Goal: Task Accomplishment & Management: Manage account settings

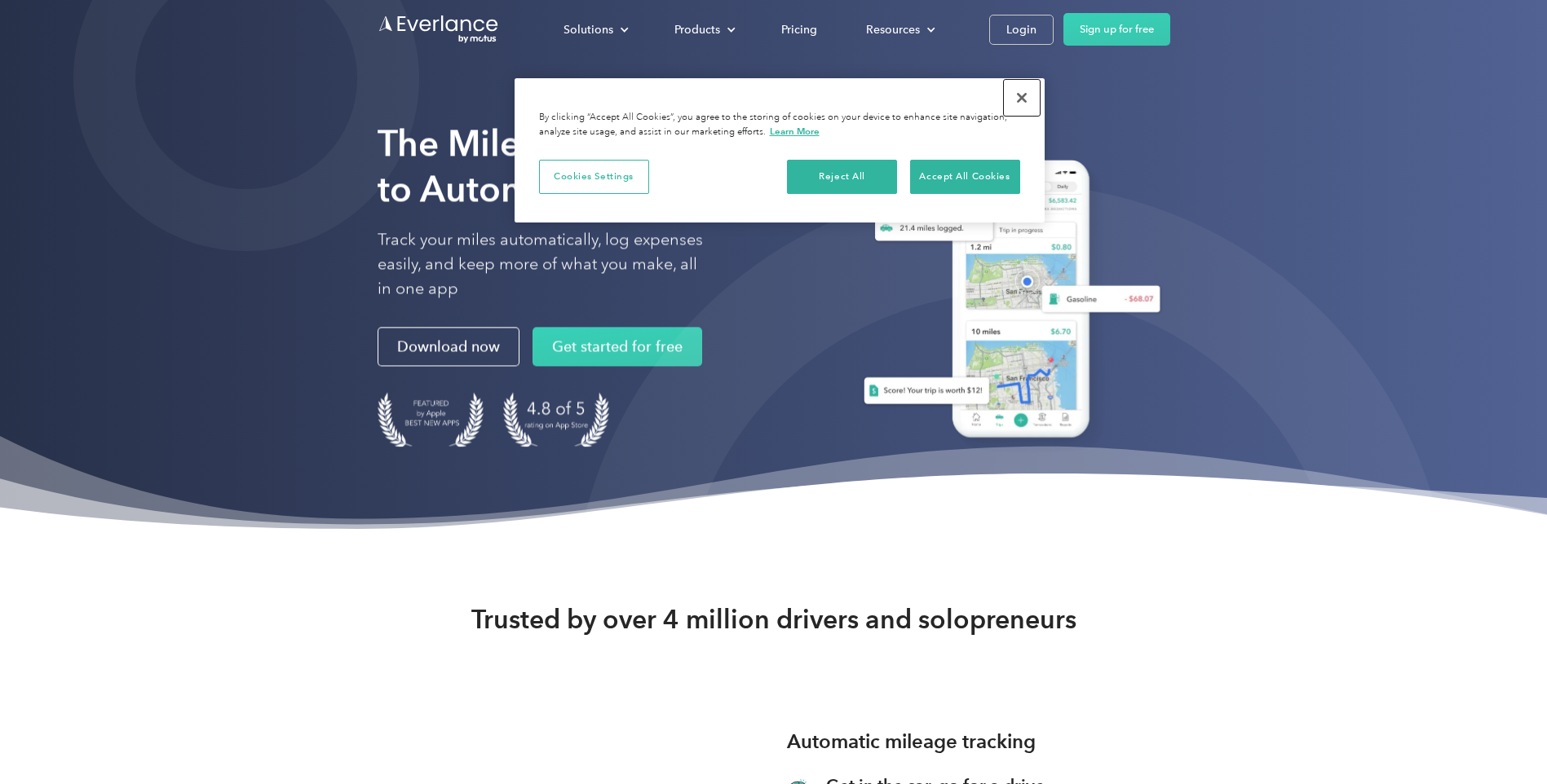
click at [1029, 102] on button "Close" at bounding box center [1022, 97] width 36 height 36
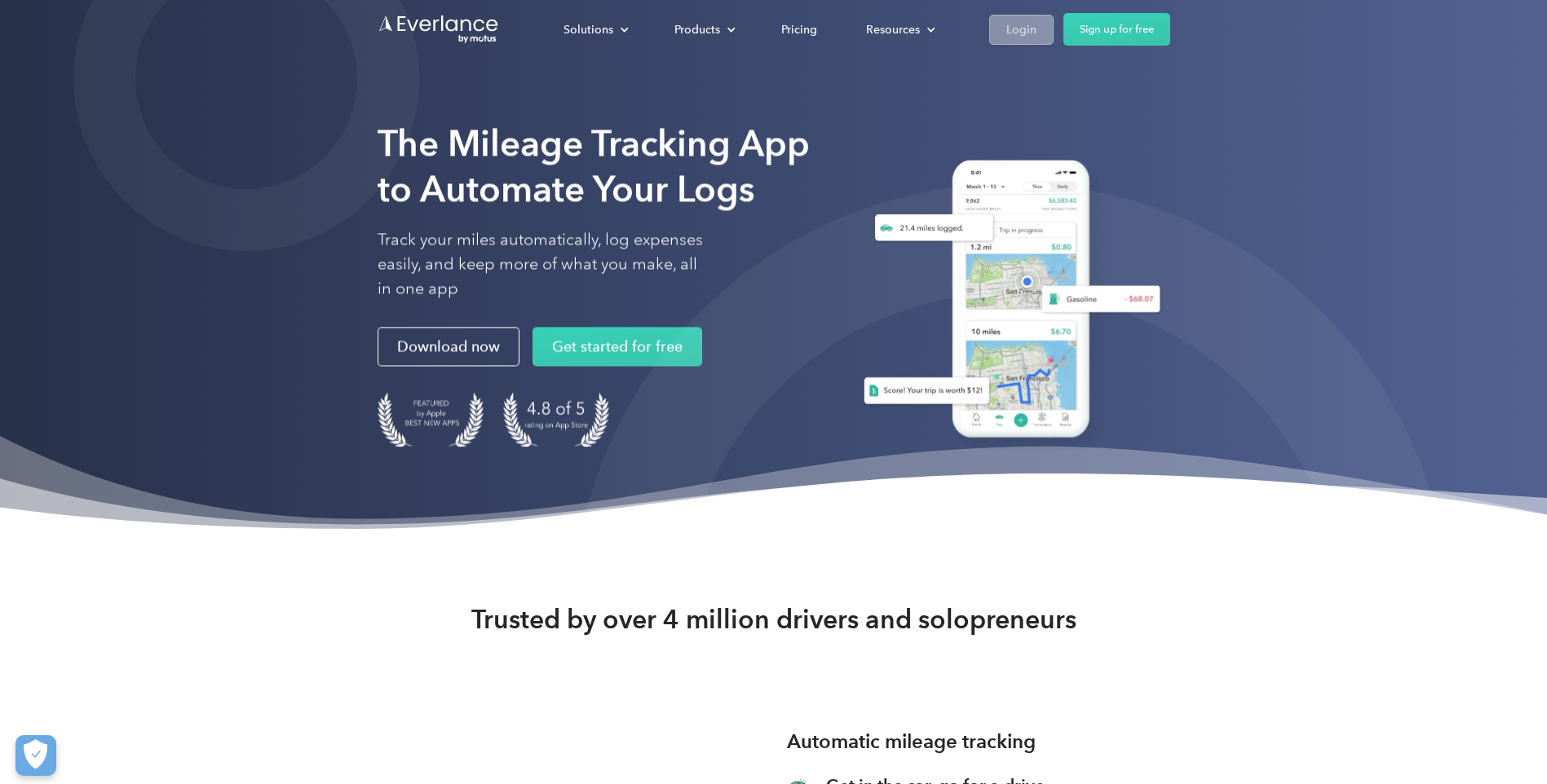
click at [1036, 37] on link "Login" at bounding box center [1022, 30] width 64 height 30
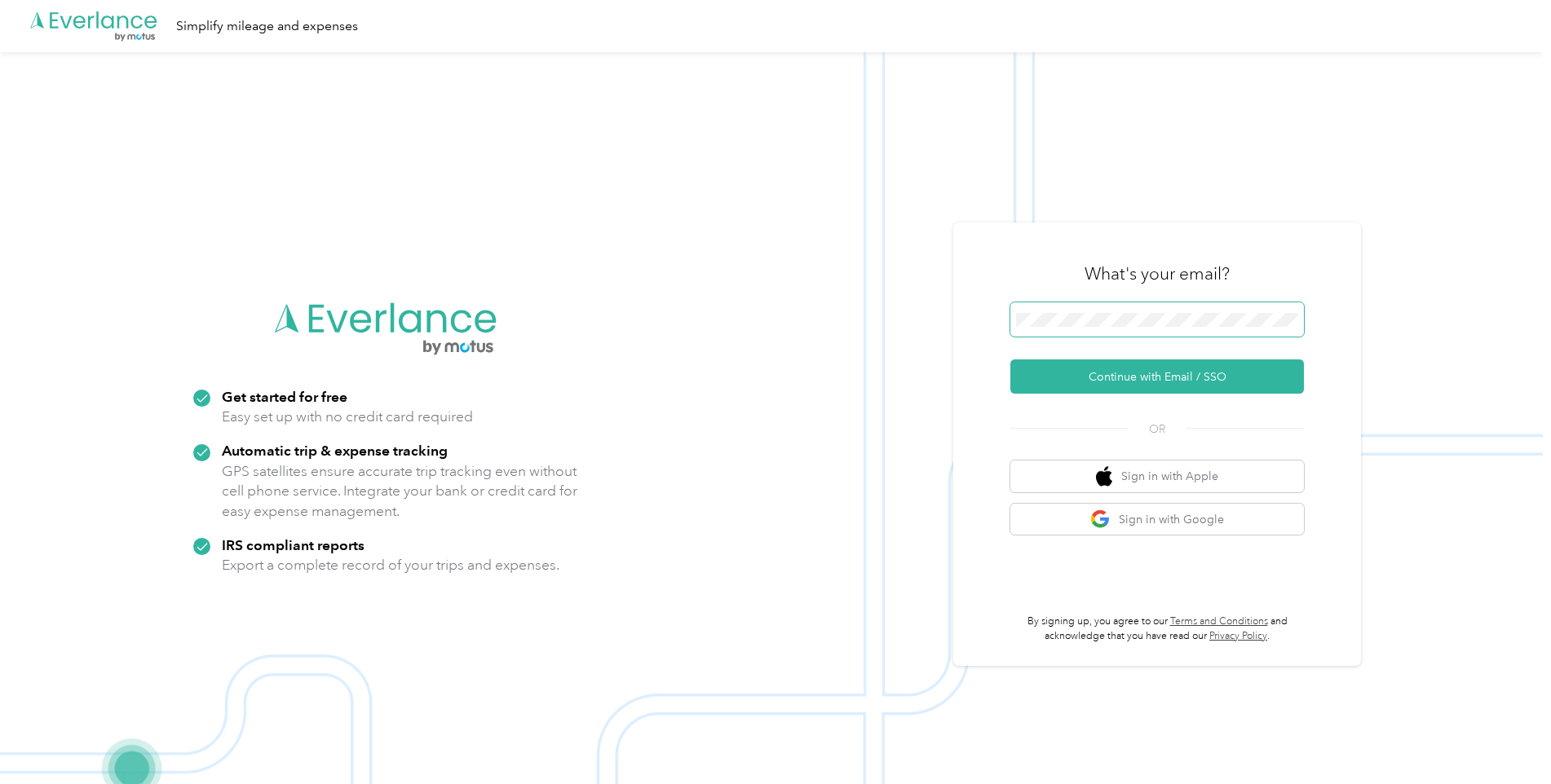
click at [1105, 330] on span at bounding box center [1157, 319] width 294 height 34
click at [1130, 376] on button "Continue with Email / SSO" at bounding box center [1157, 376] width 294 height 34
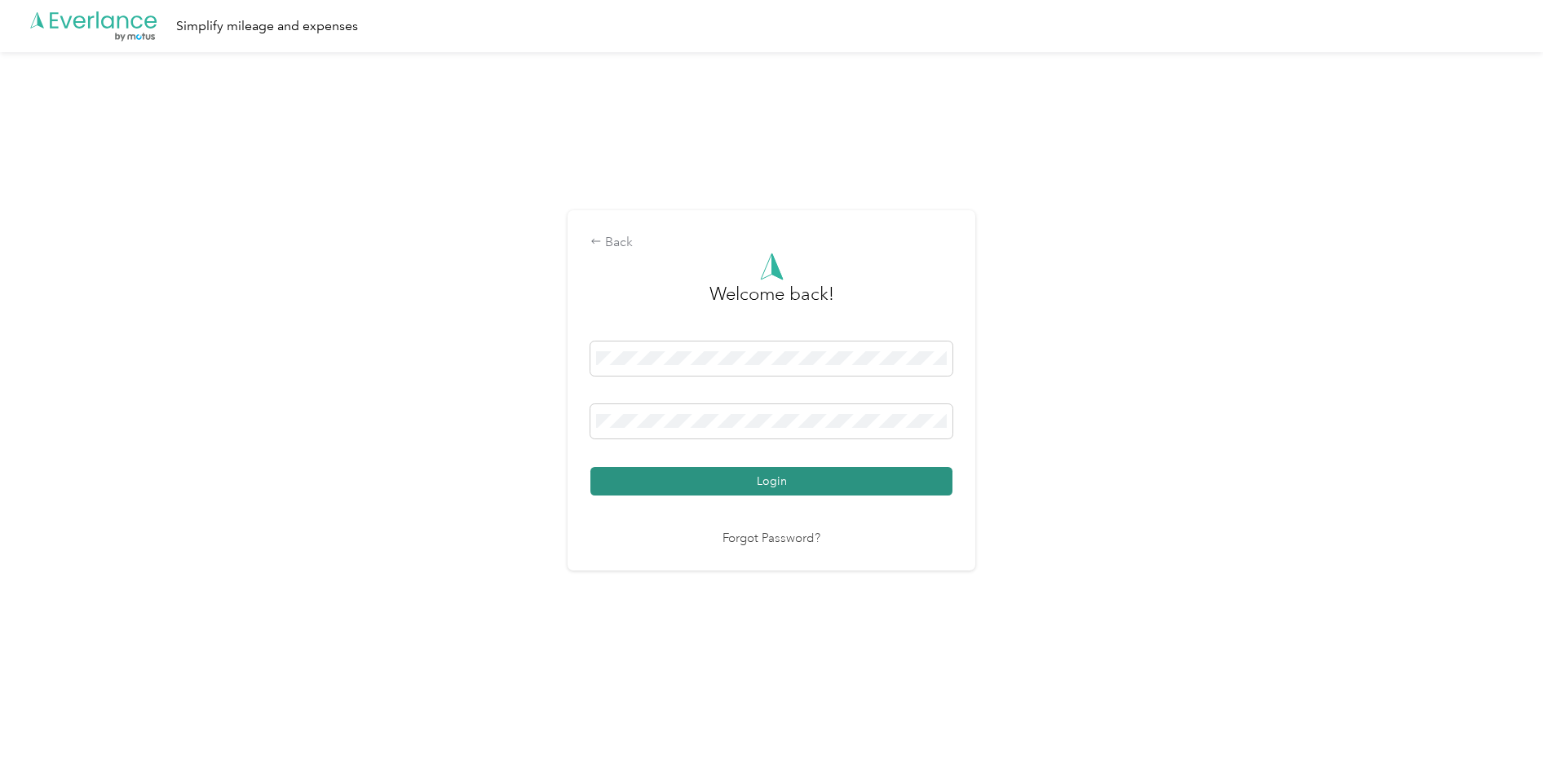
click at [782, 488] on button "Login" at bounding box center [771, 481] width 362 height 29
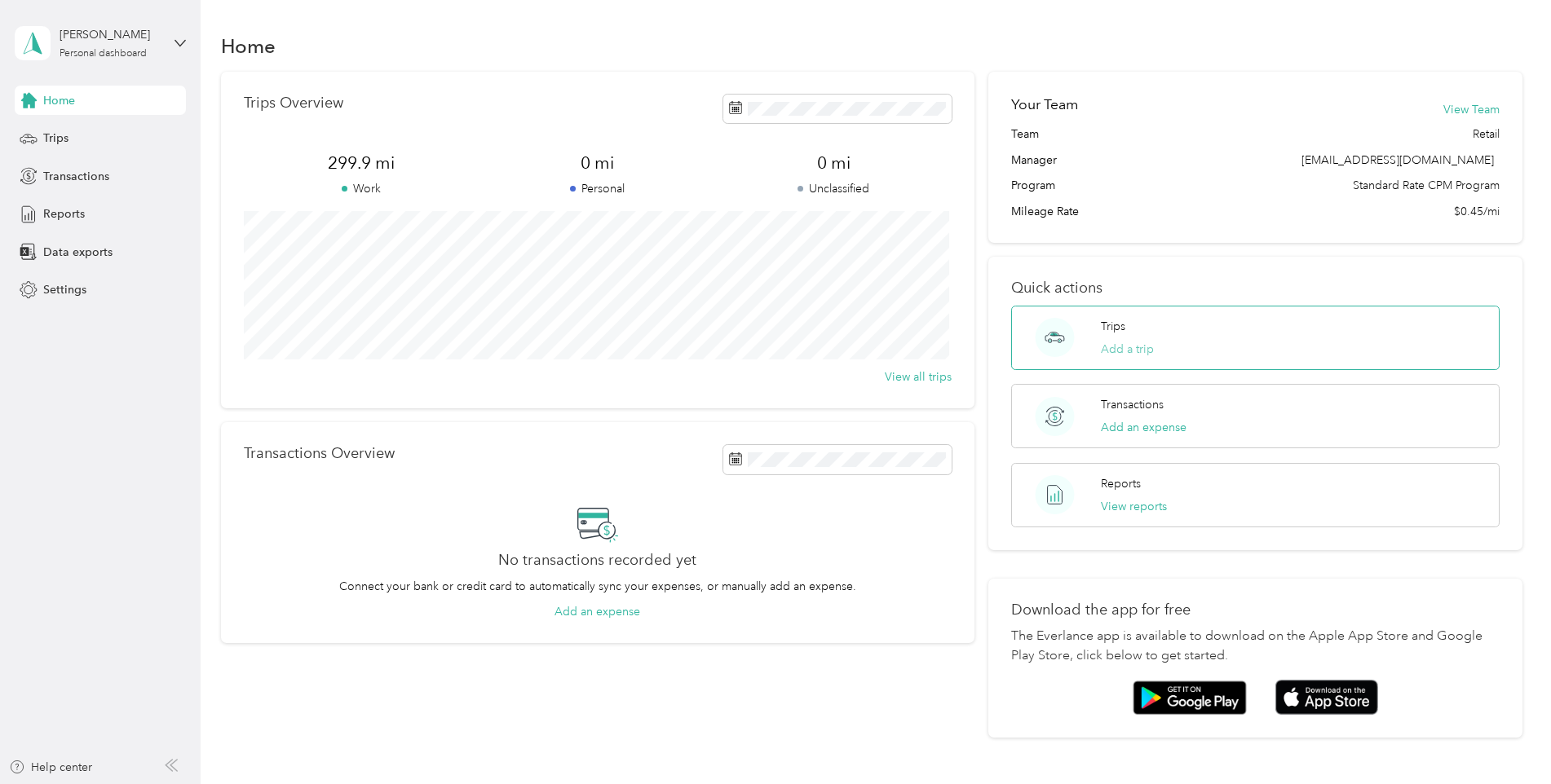
click at [1131, 349] on button "Add a trip" at bounding box center [1127, 349] width 53 height 17
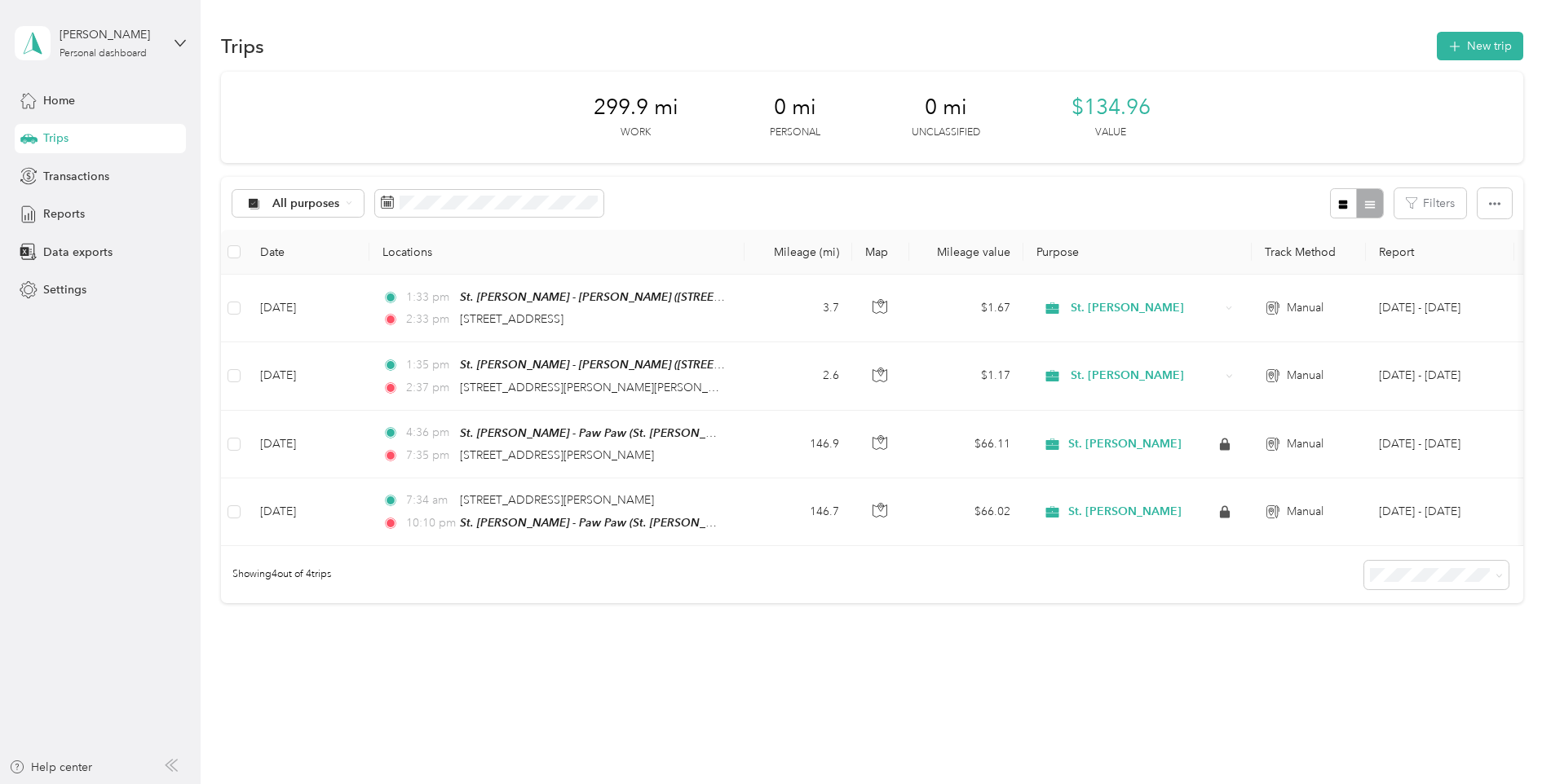
click at [1466, 28] on div "Trips New trip 299.9 mi Work 0 mi Personal 0 mi Unclassified $134.96 Value All …" at bounding box center [872, 375] width 1342 height 749
click at [1470, 39] on button "New trip" at bounding box center [1480, 46] width 86 height 29
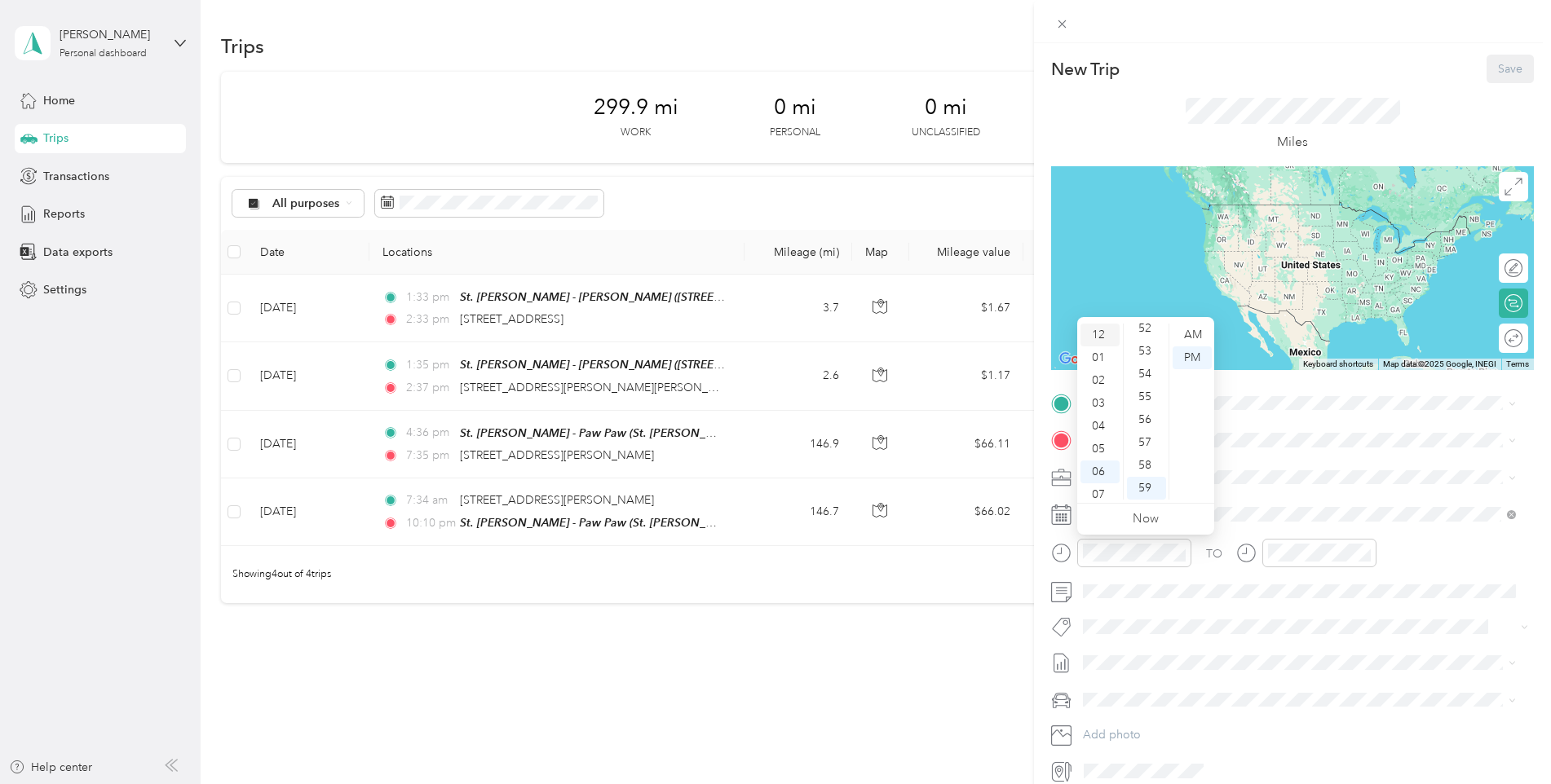
click at [1105, 333] on div "12" at bounding box center [1100, 335] width 39 height 23
click at [1150, 332] on div "00" at bounding box center [1146, 335] width 39 height 23
click at [1254, 375] on div "New Trip Save This trip cannot be edited because it is either under review, app…" at bounding box center [1292, 420] width 483 height 730
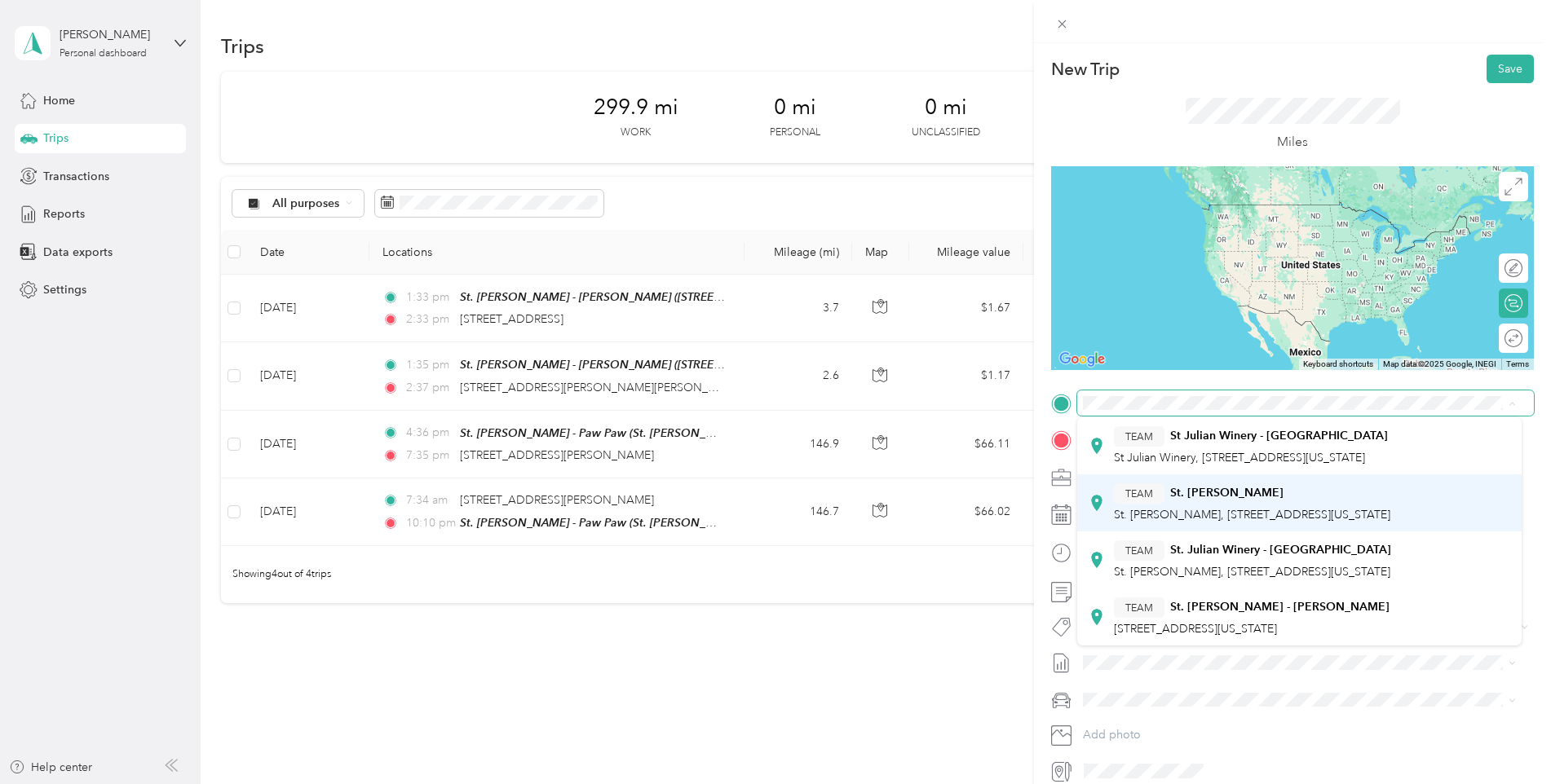
scroll to position [234, 0]
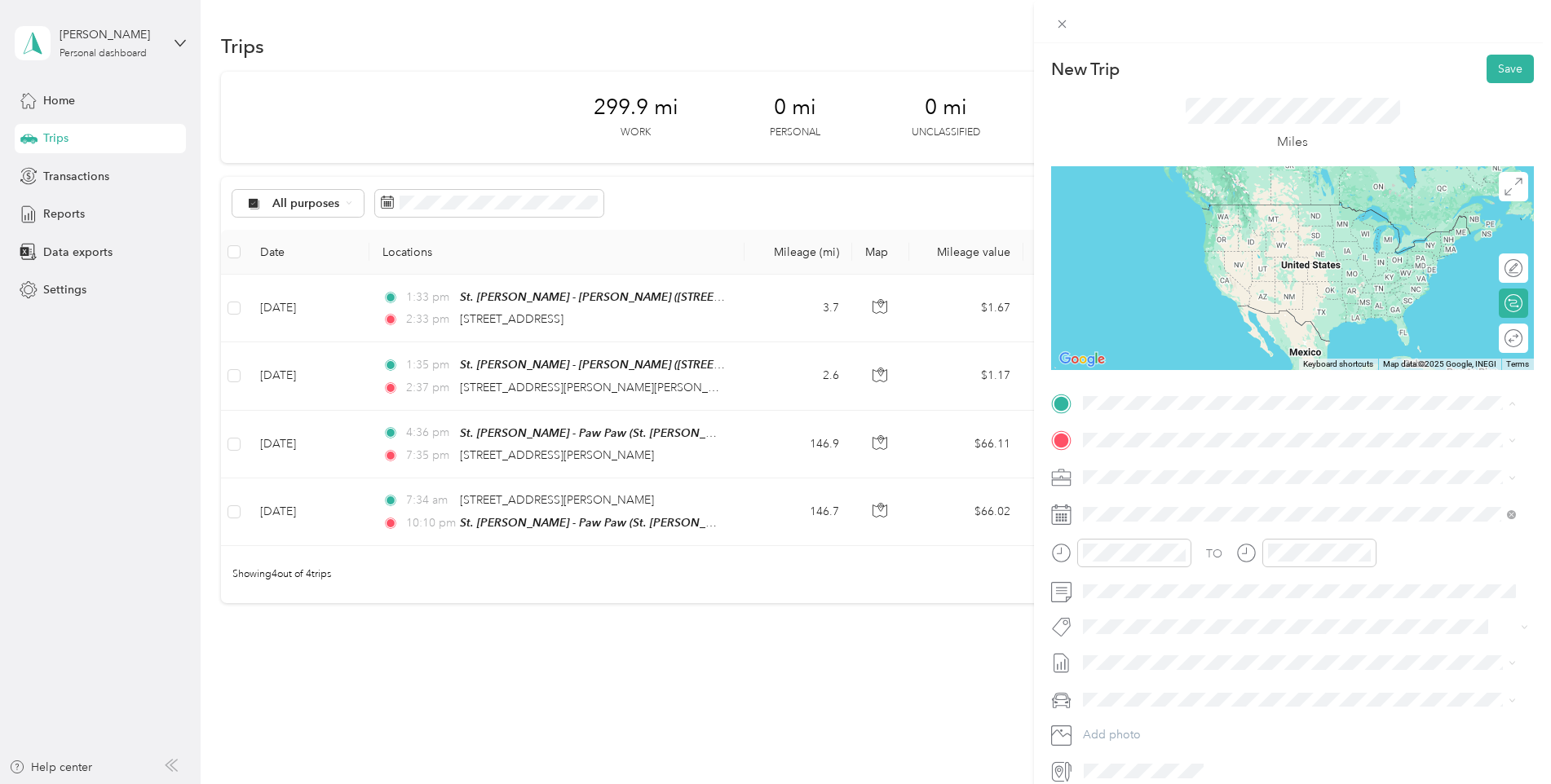
click at [1269, 622] on span "518 West 14 Mile Road, 48083, Troy, Michigan, United States" at bounding box center [1195, 629] width 163 height 14
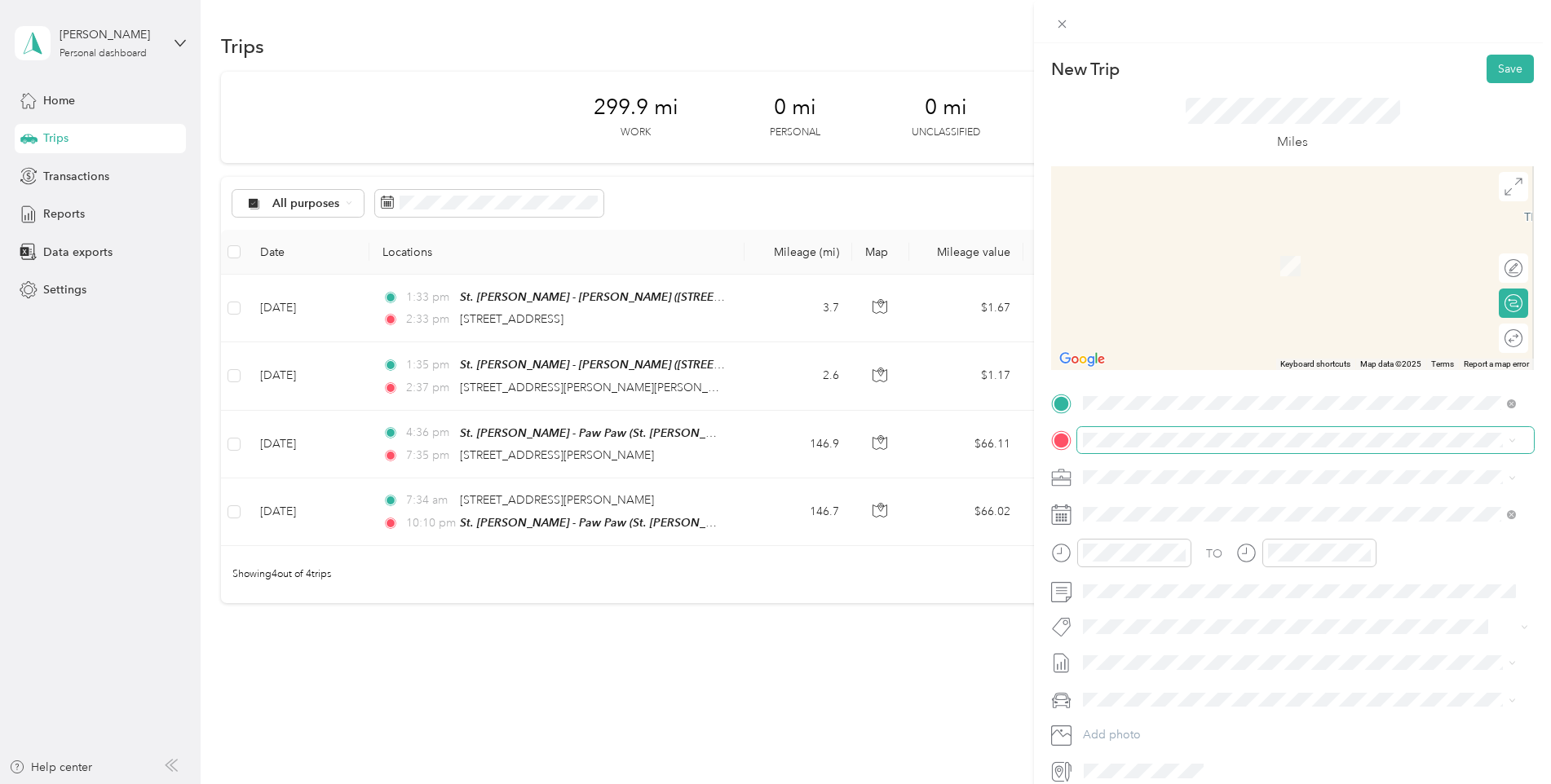
click at [1190, 451] on span at bounding box center [1305, 441] width 456 height 26
click at [1228, 505] on span "1080 Centre Road Auburn Hills, Michigan 48326, United States" at bounding box center [1195, 497] width 163 height 15
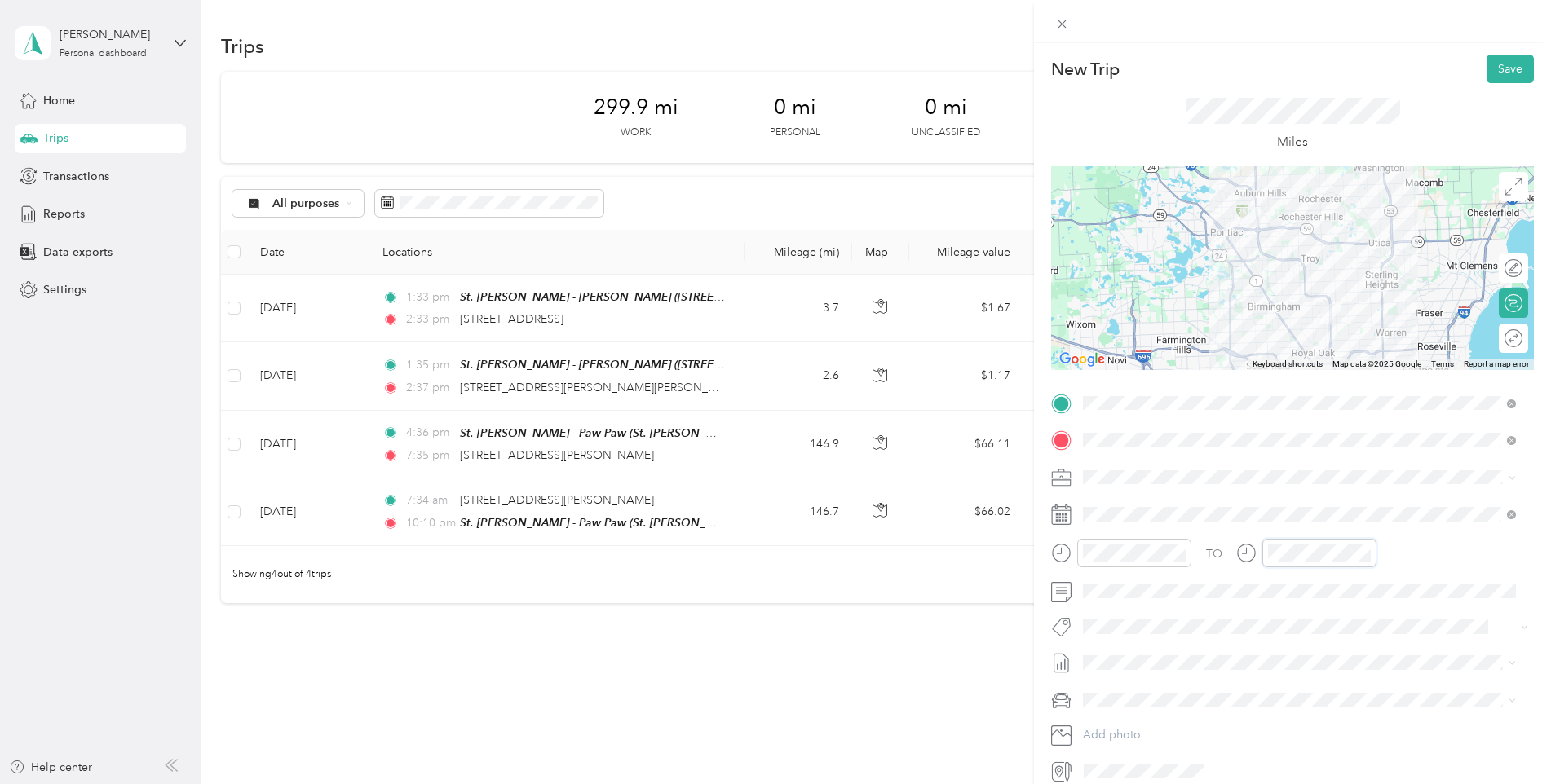
click at [1230, 559] on div "TO" at bounding box center [1292, 559] width 483 height 40
click at [1247, 553] on icon at bounding box center [1246, 553] width 20 height 20
click at [1282, 355] on div "01" at bounding box center [1284, 358] width 39 height 23
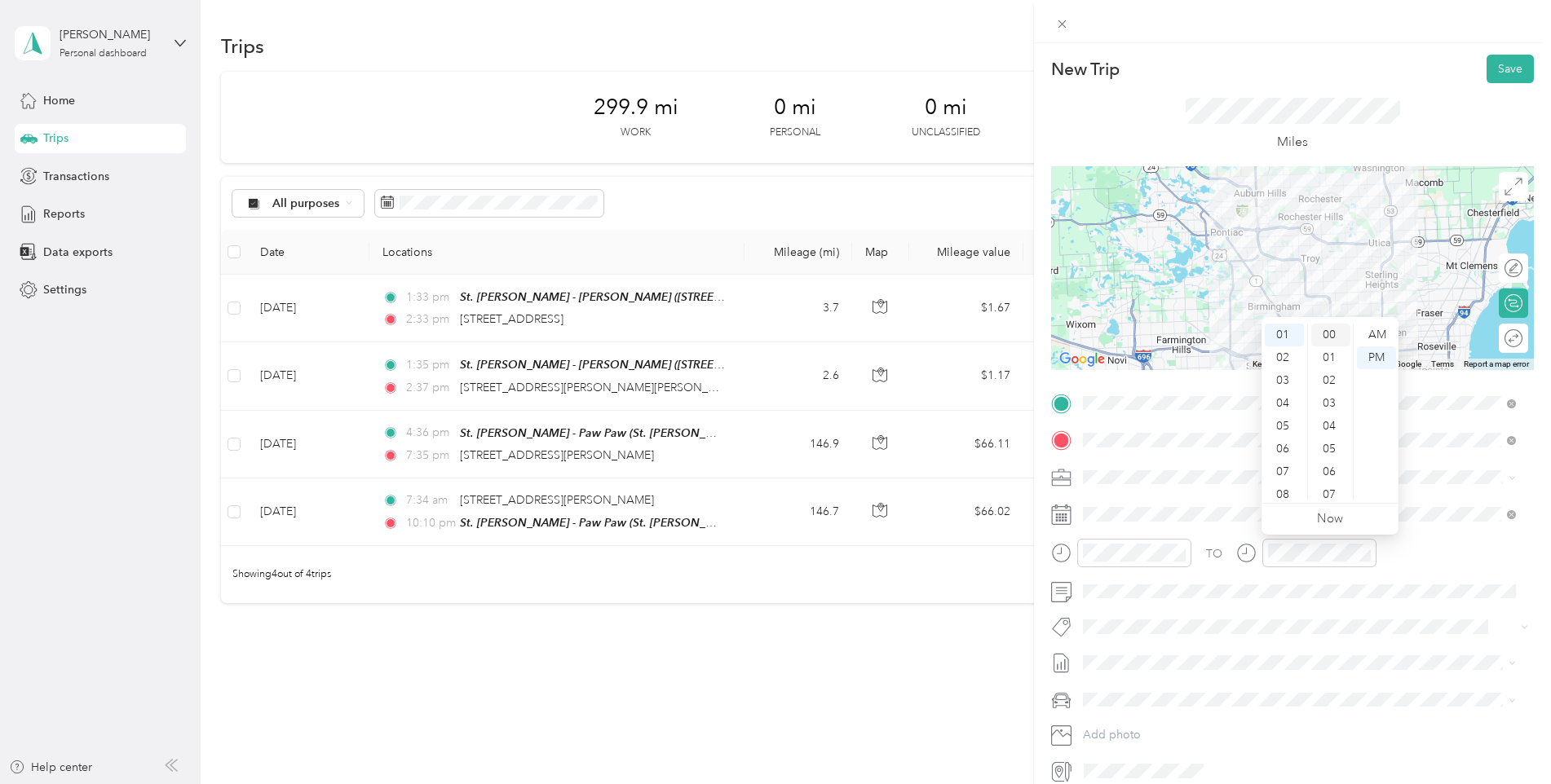
click at [1328, 338] on div "00" at bounding box center [1330, 335] width 39 height 23
click at [1452, 568] on div "TO" at bounding box center [1292, 559] width 483 height 40
click at [1487, 70] on button "Save" at bounding box center [1510, 69] width 47 height 29
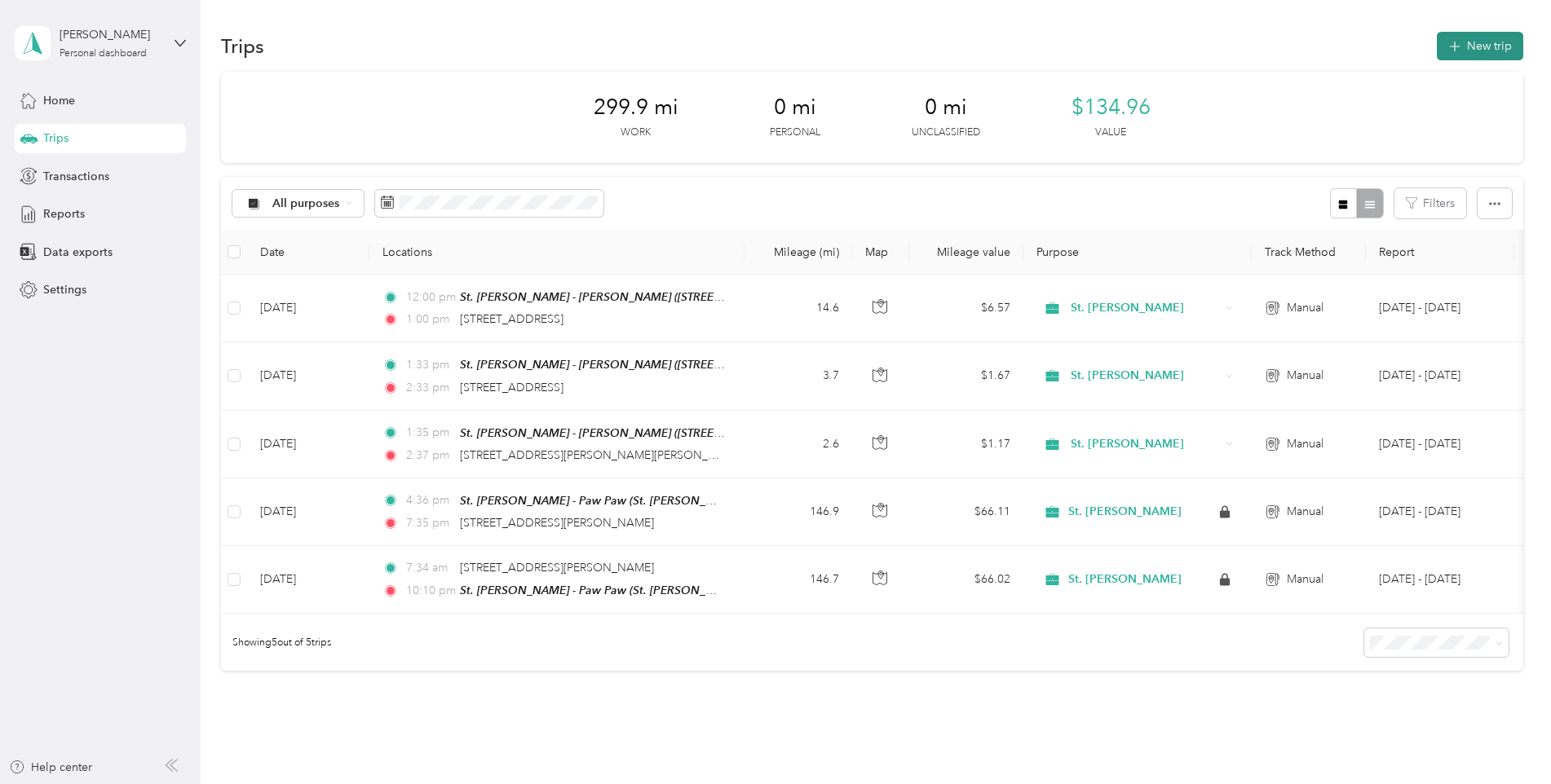
click at [1484, 46] on button "New trip" at bounding box center [1480, 46] width 86 height 29
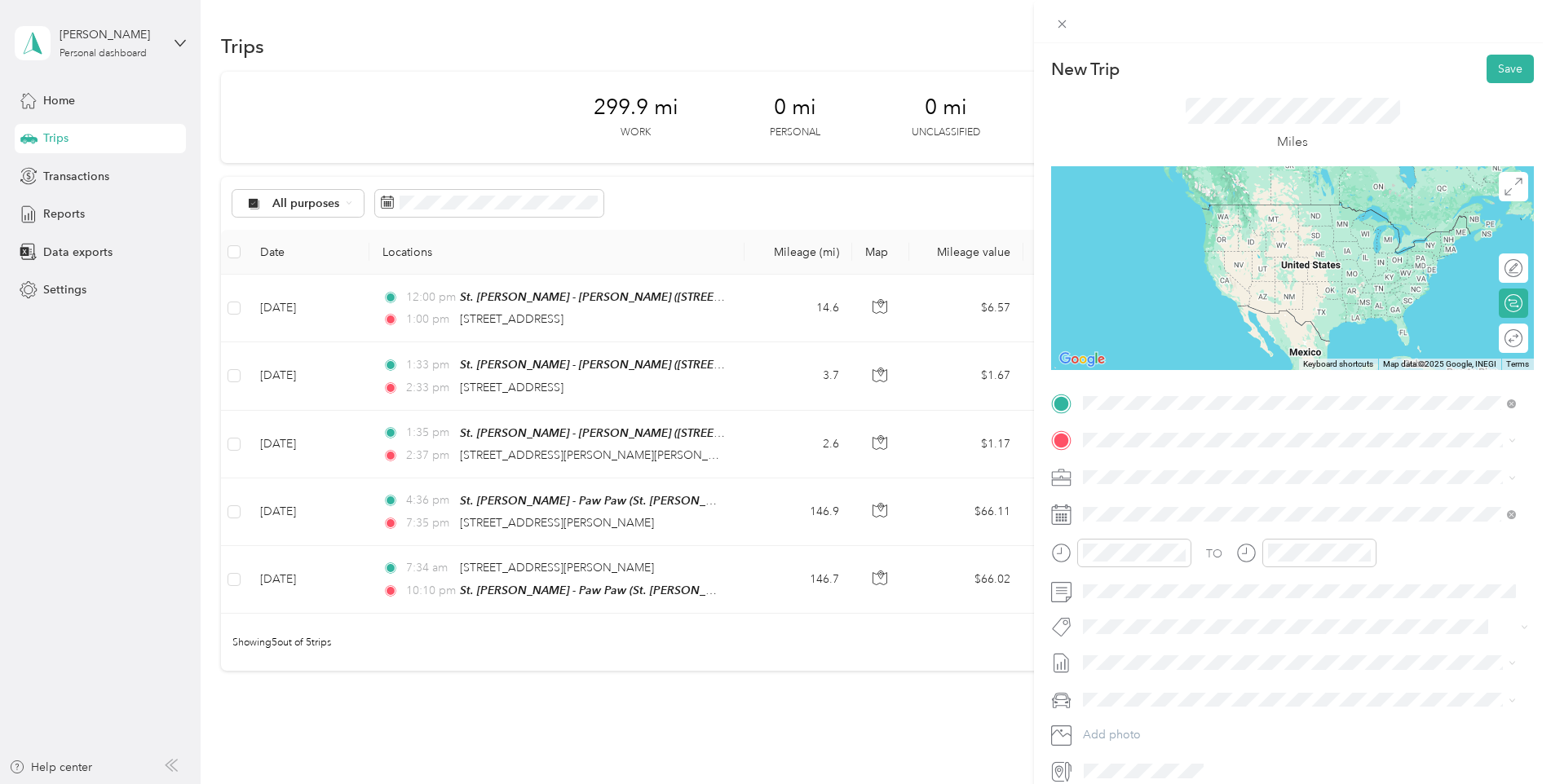
click at [1215, 468] on span "1080 Centre Road Auburn Hills, Michigan 48326, United States" at bounding box center [1195, 462] width 163 height 15
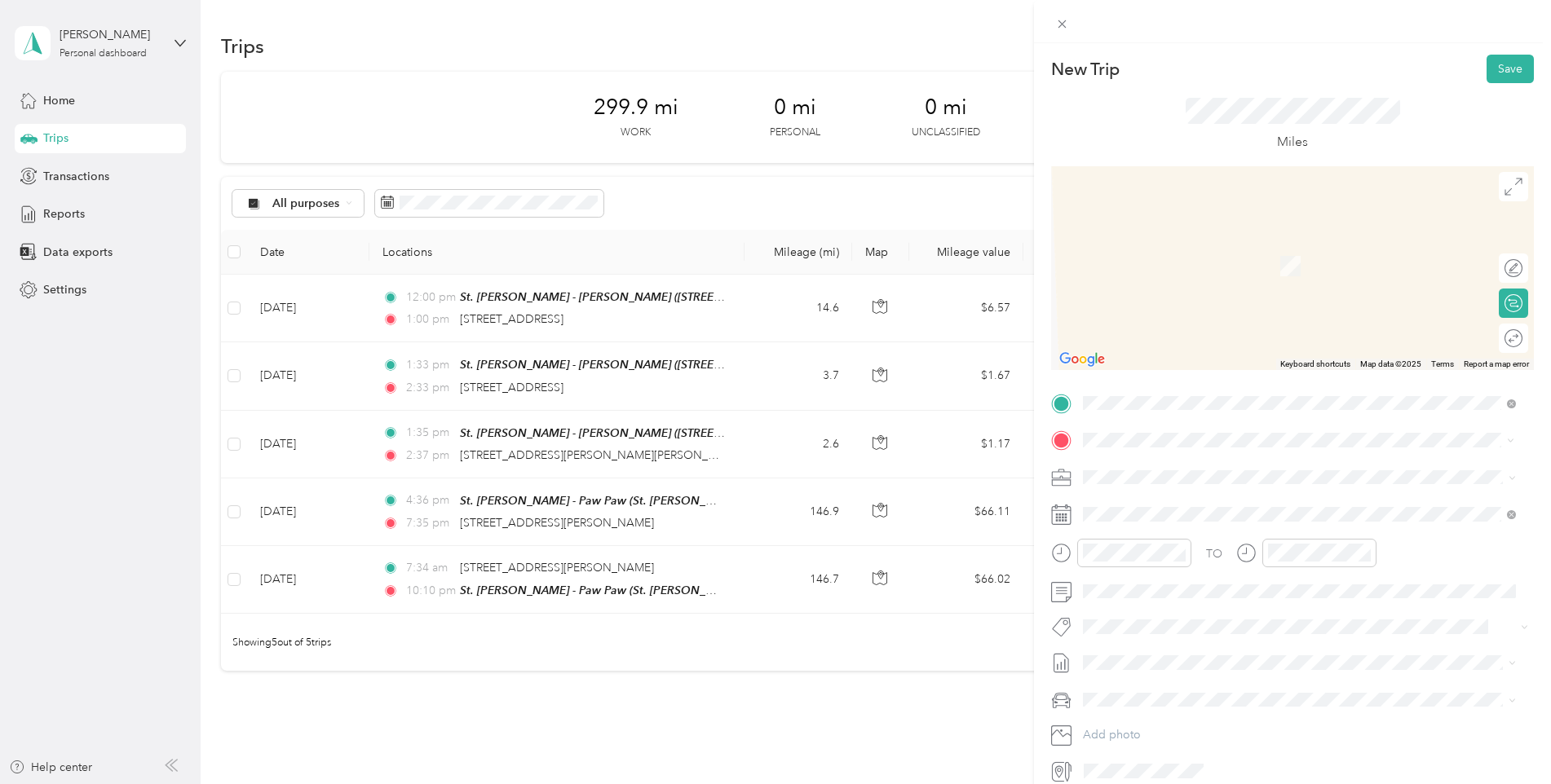
click at [1215, 506] on span "3125 John R Road Troy, Michigan 48083, United States" at bounding box center [1241, 499] width 254 height 15
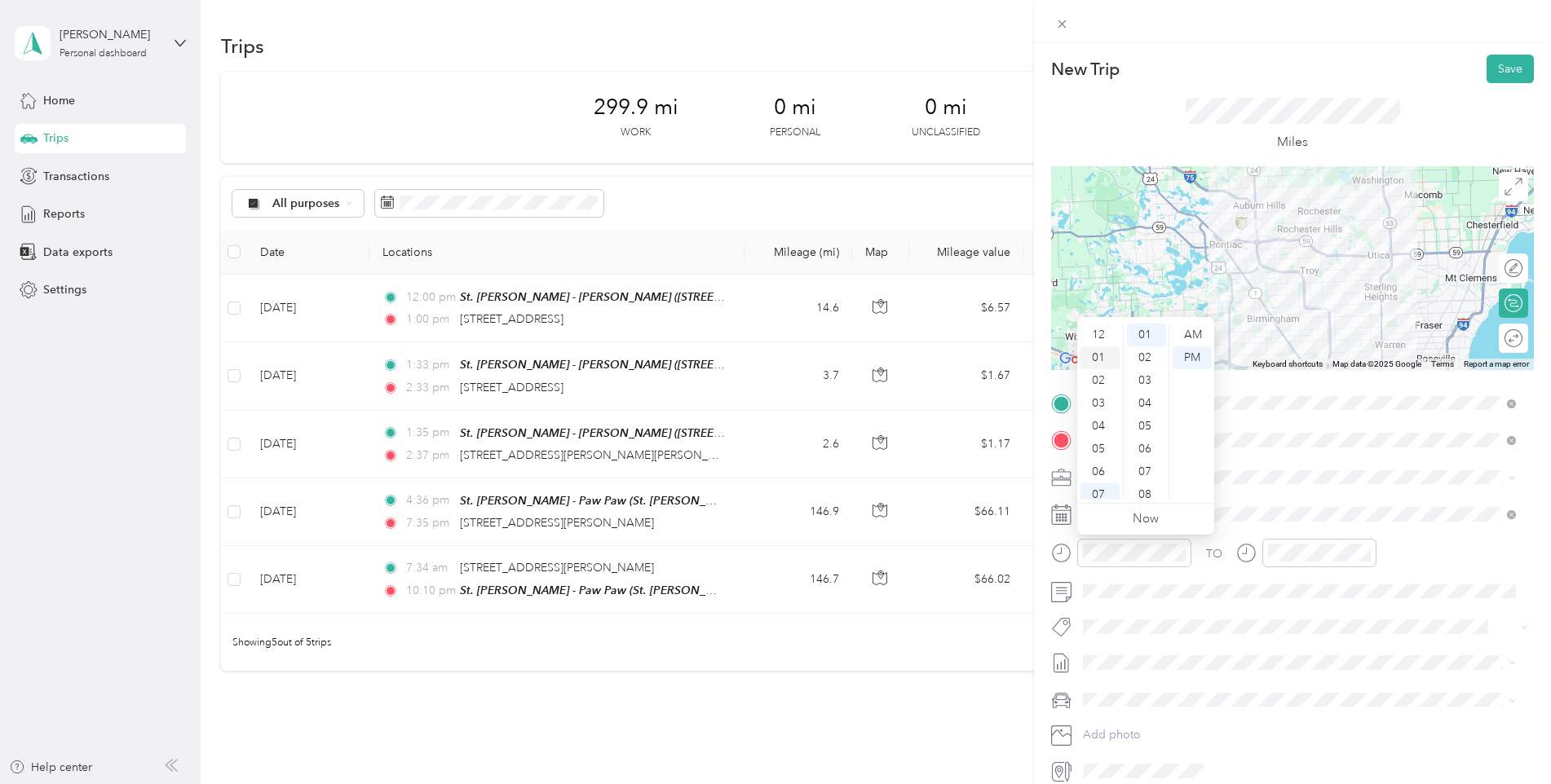
click at [1102, 362] on div "01" at bounding box center [1100, 358] width 39 height 23
click at [1148, 355] on div "02" at bounding box center [1146, 358] width 39 height 23
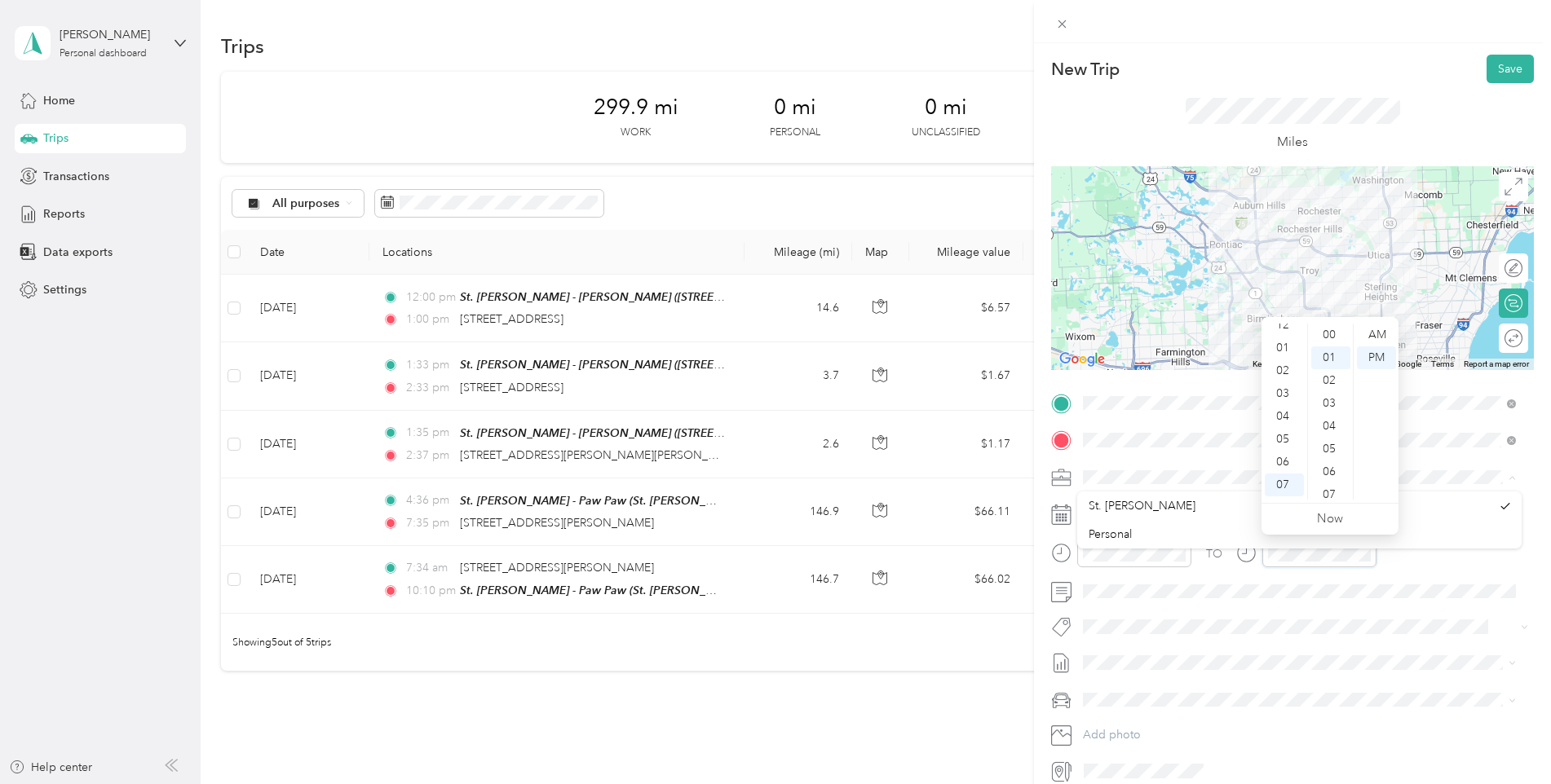
scroll to position [0, 0]
click at [1284, 385] on div "02" at bounding box center [1284, 381] width 39 height 23
click at [1214, 515] on li "St. Julian" at bounding box center [1299, 506] width 444 height 29
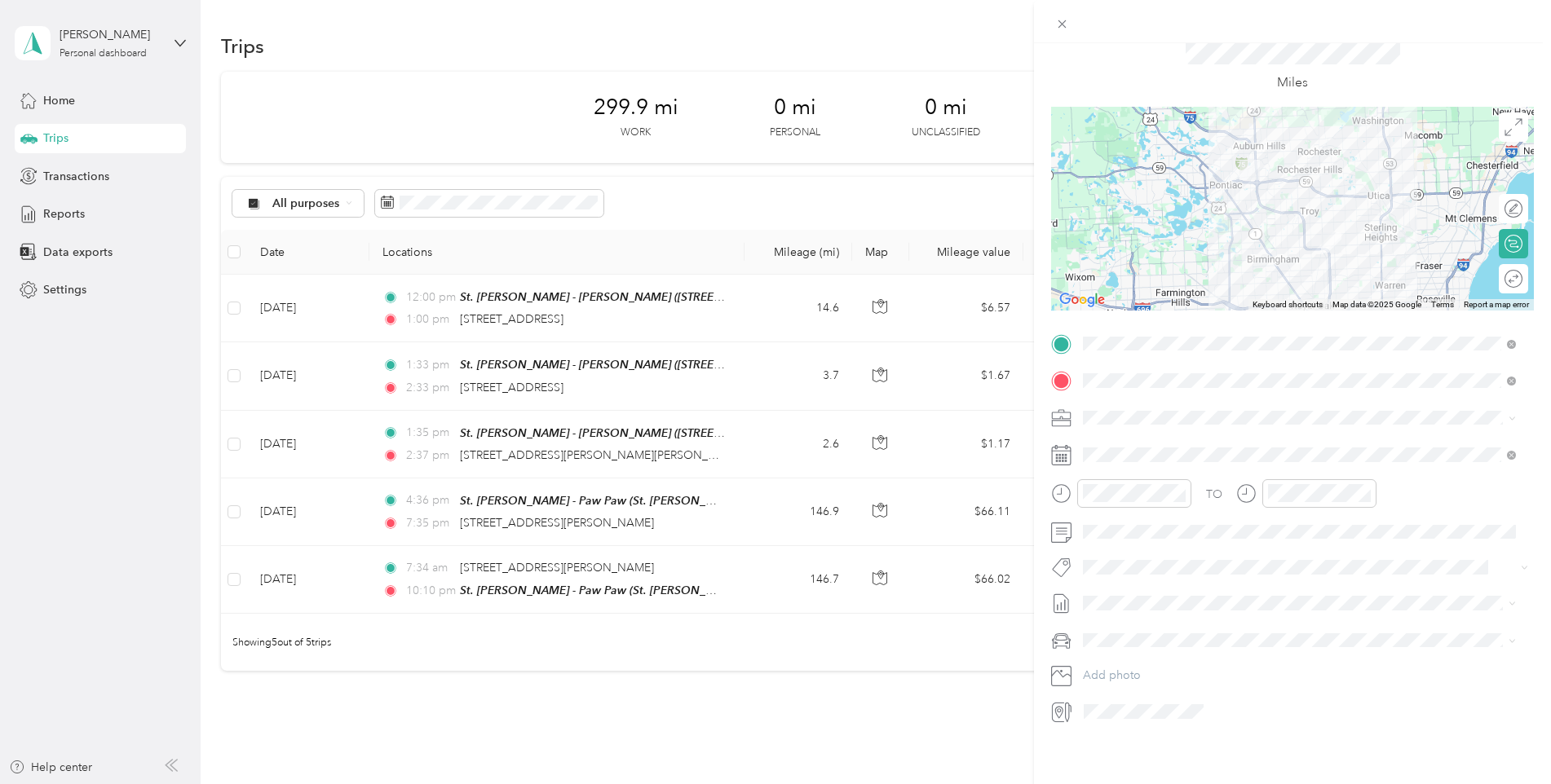
scroll to position [0, 0]
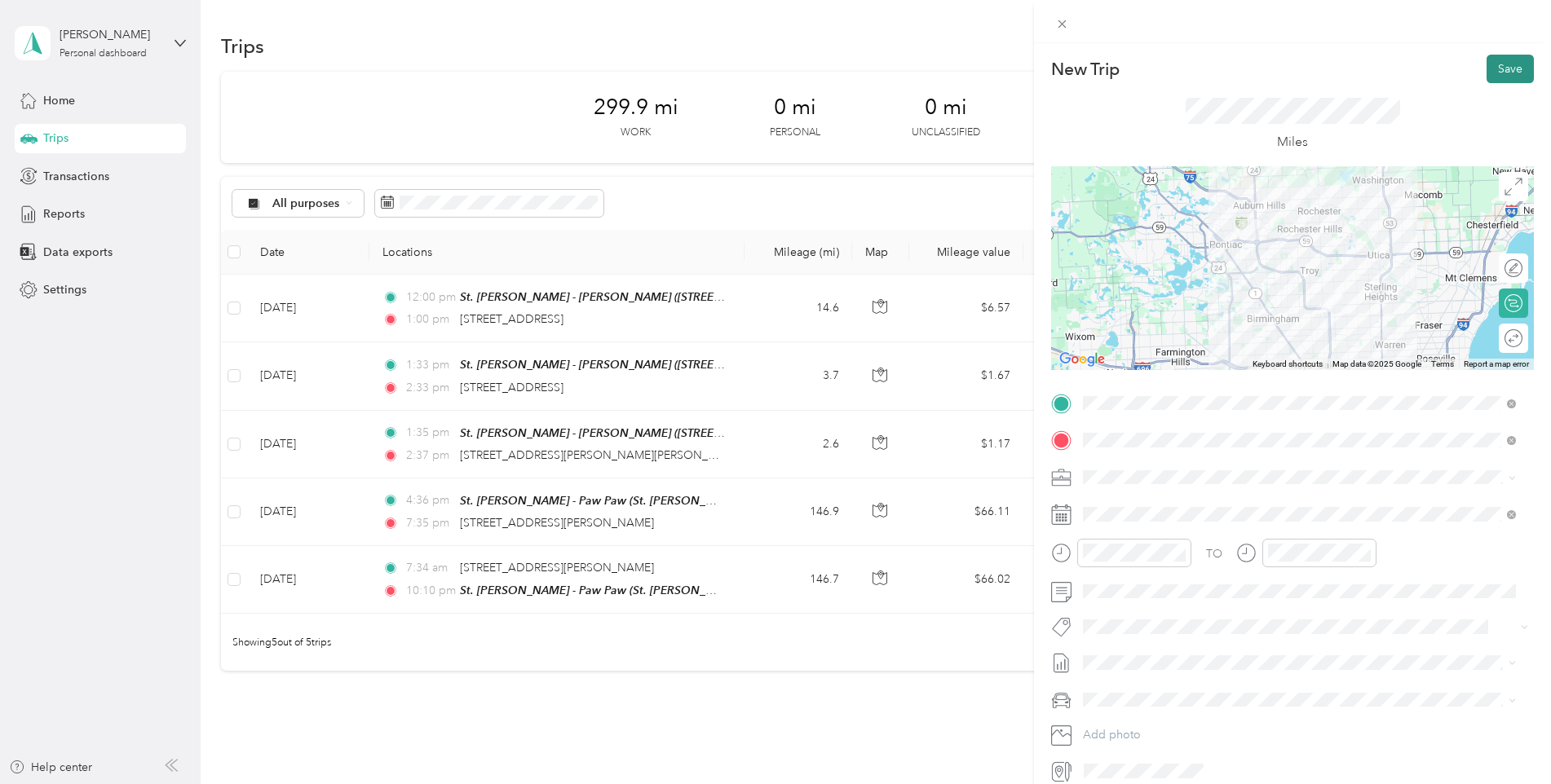
click at [1488, 77] on button "Save" at bounding box center [1510, 69] width 47 height 29
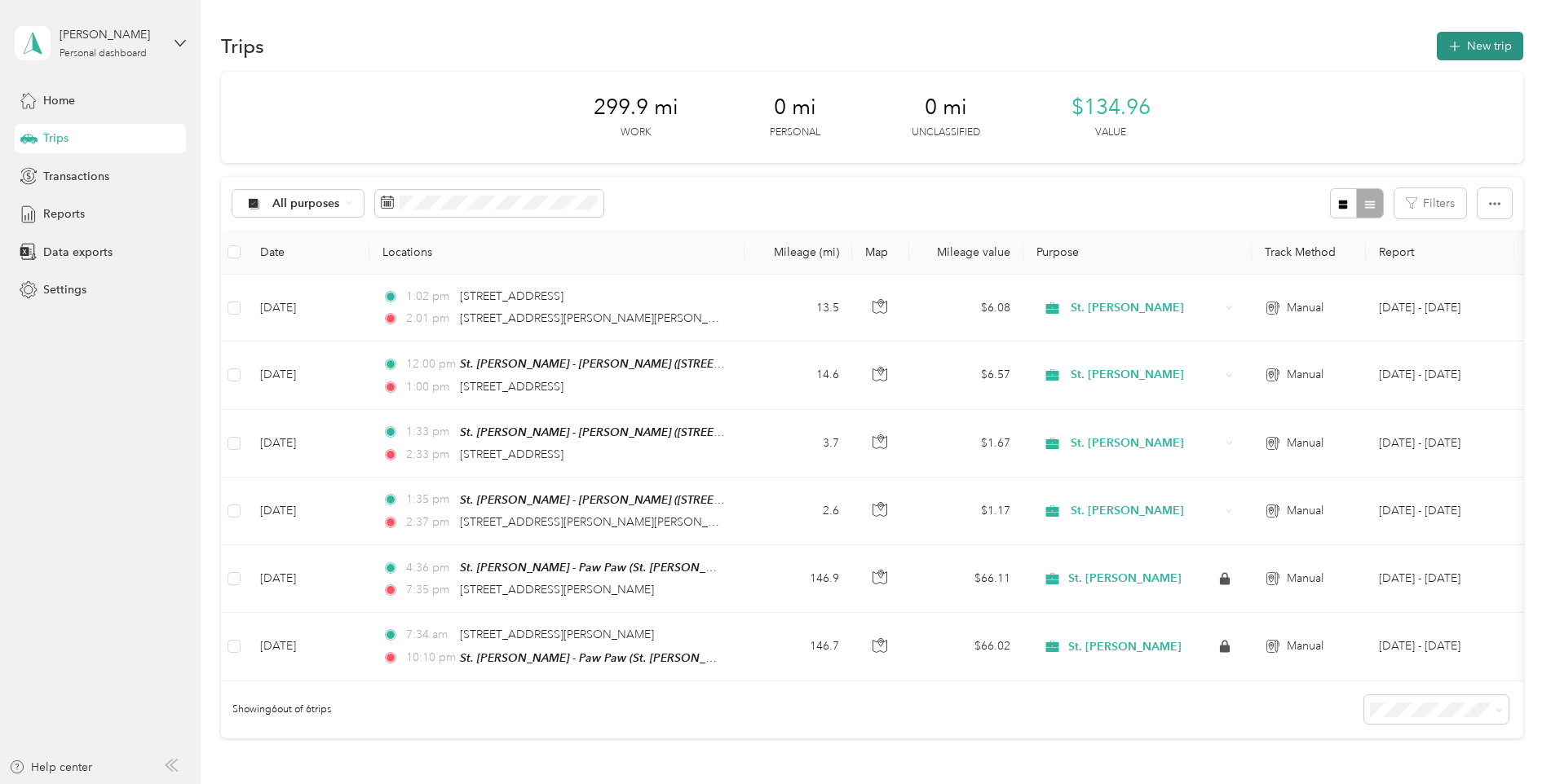
click at [1474, 41] on button "New trip" at bounding box center [1480, 46] width 86 height 29
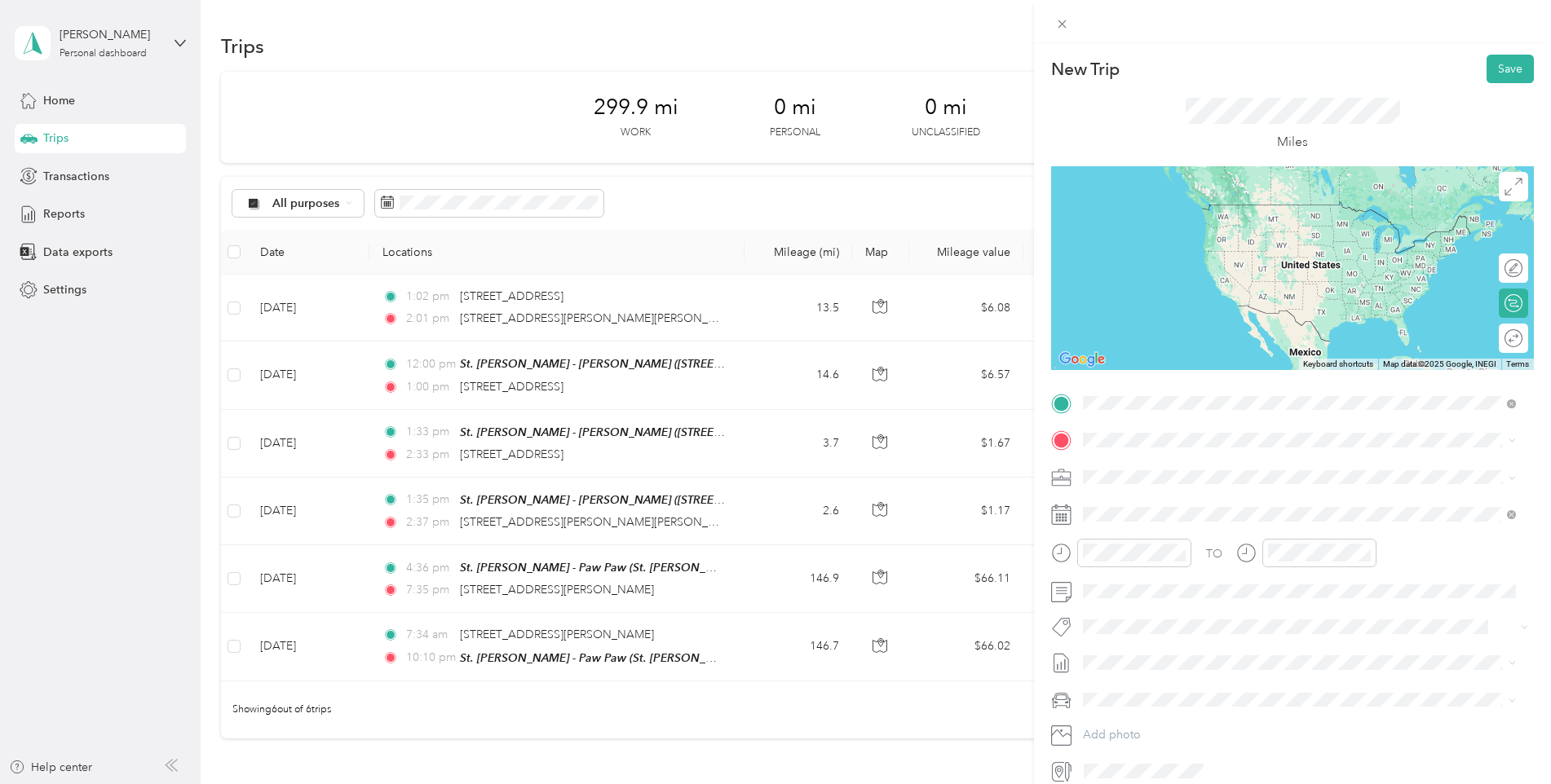
click at [1207, 465] on span "3125 John R Road Troy, Michigan 48083, United States" at bounding box center [1241, 462] width 254 height 15
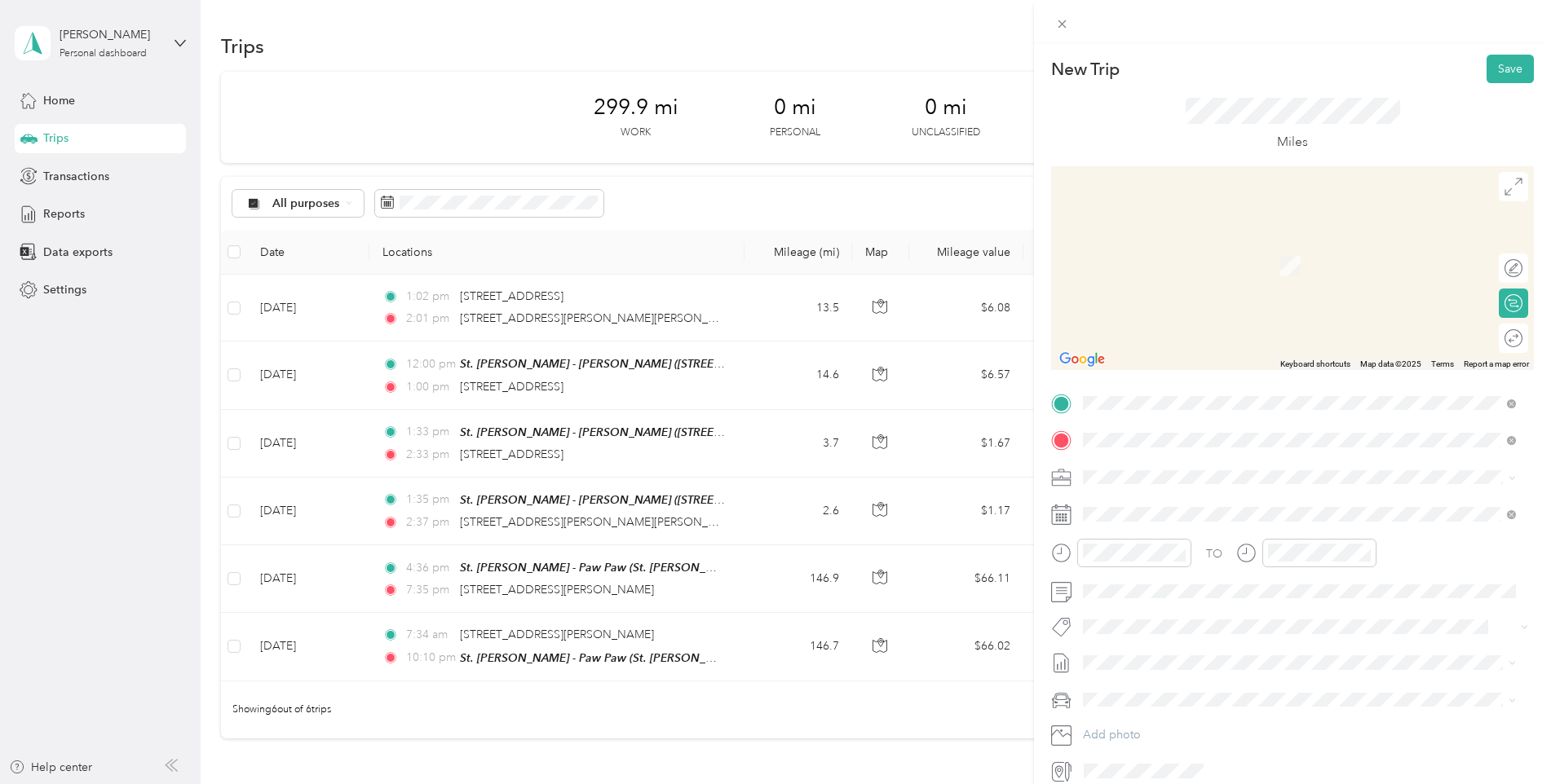
click at [1209, 506] on span "1800 East 12 Mile Road Madison Heights, Michigan 48071, United States" at bounding box center [1195, 499] width 163 height 15
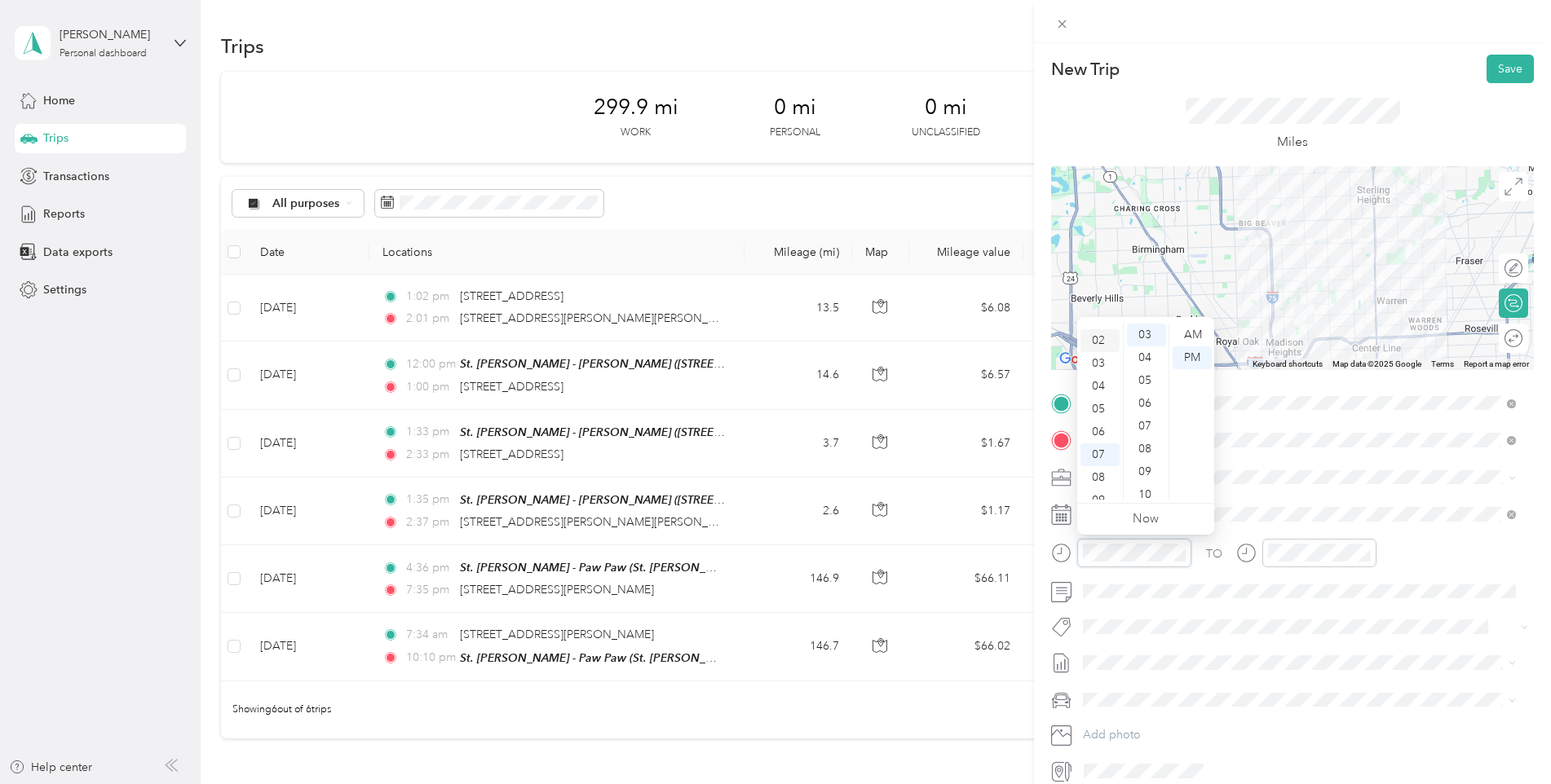
scroll to position [17, 0]
click at [1104, 370] on div "02" at bounding box center [1100, 364] width 39 height 23
click at [1320, 504] on span at bounding box center [1305, 515] width 456 height 26
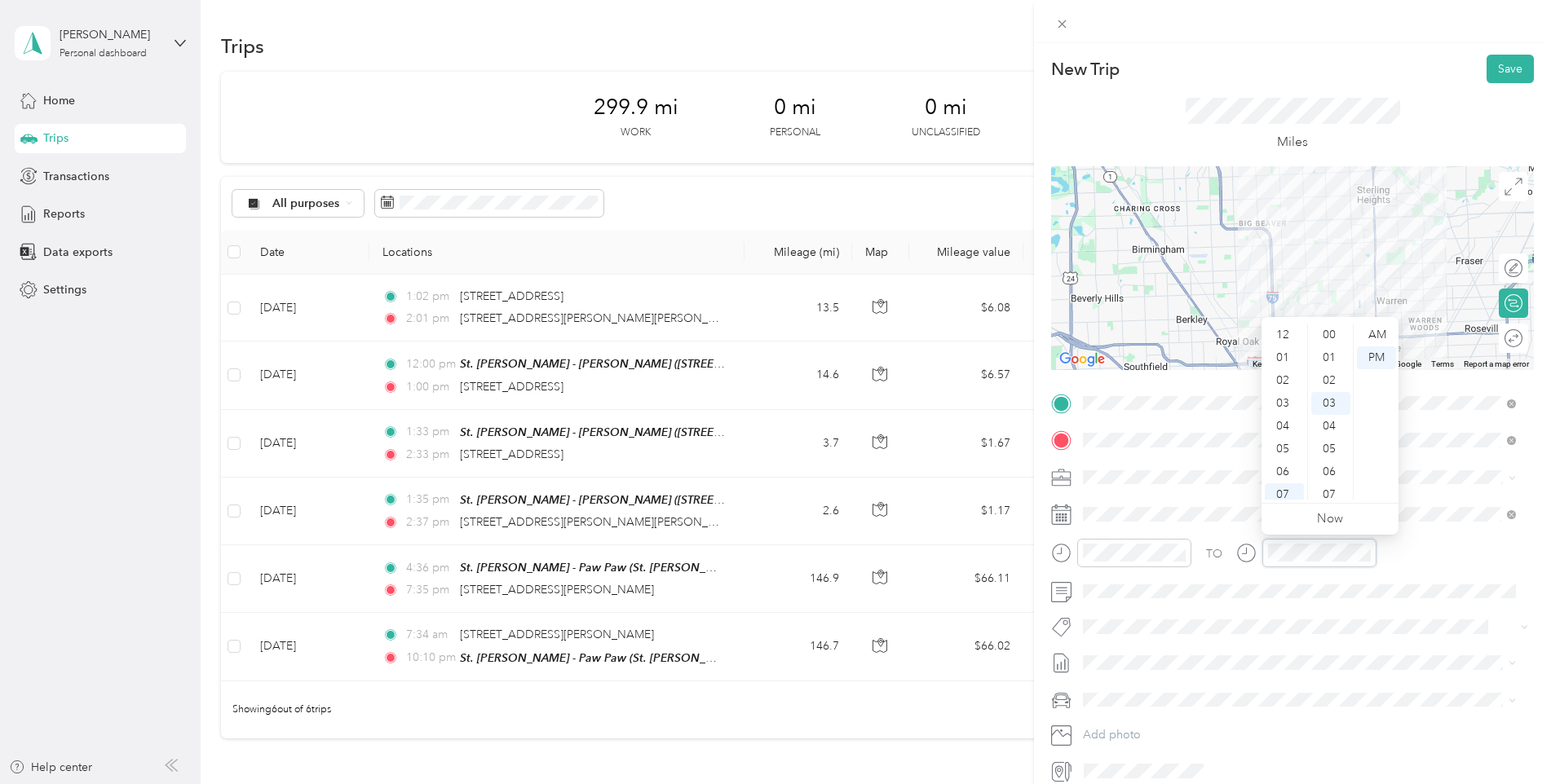
scroll to position [98, 0]
click at [1276, 324] on div "04" at bounding box center [1284, 329] width 39 height 23
click at [1415, 488] on span at bounding box center [1305, 478] width 456 height 26
click at [1497, 70] on button "Save" at bounding box center [1510, 69] width 47 height 29
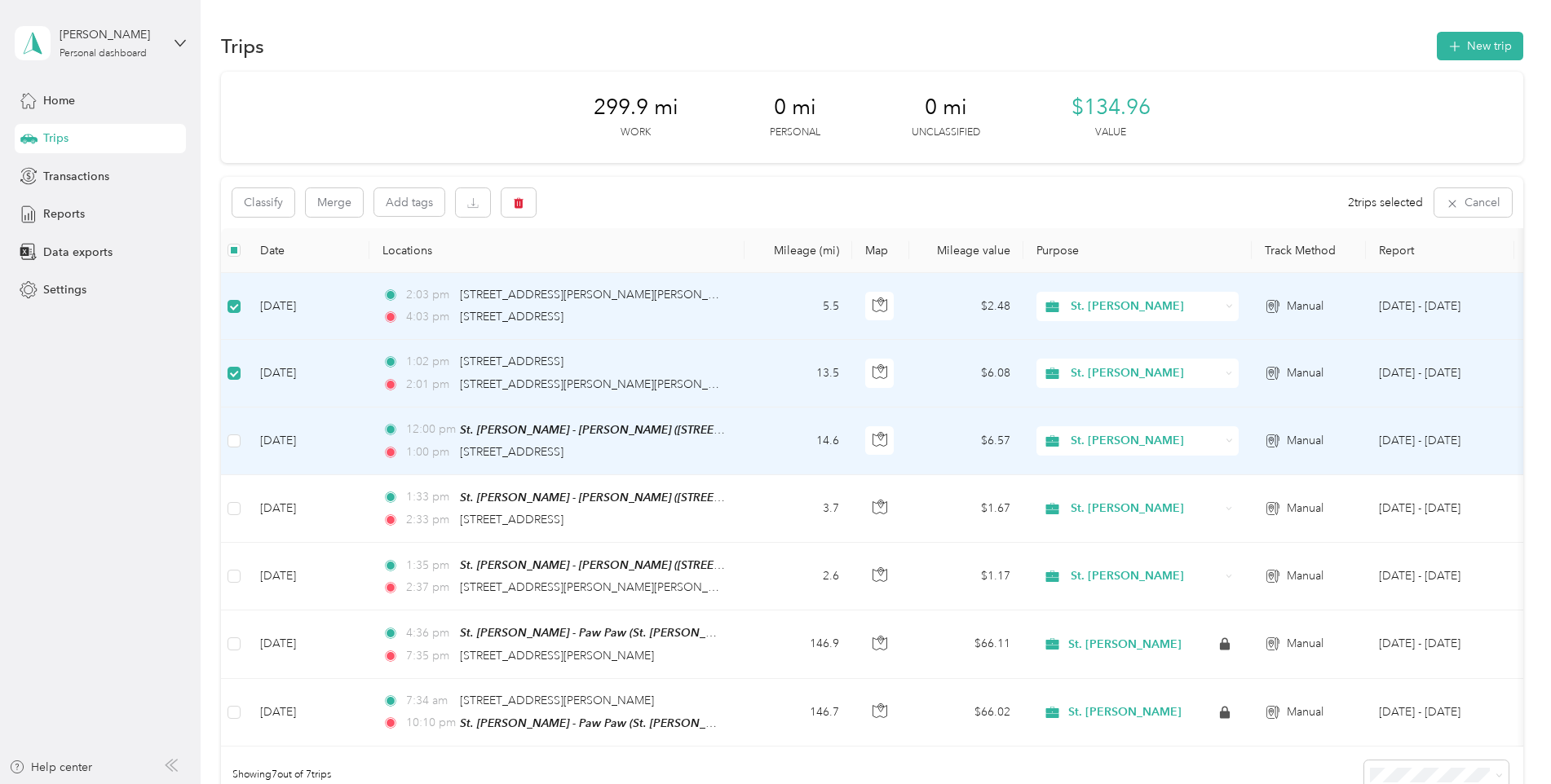
click at [226, 442] on td at bounding box center [234, 442] width 26 height 68
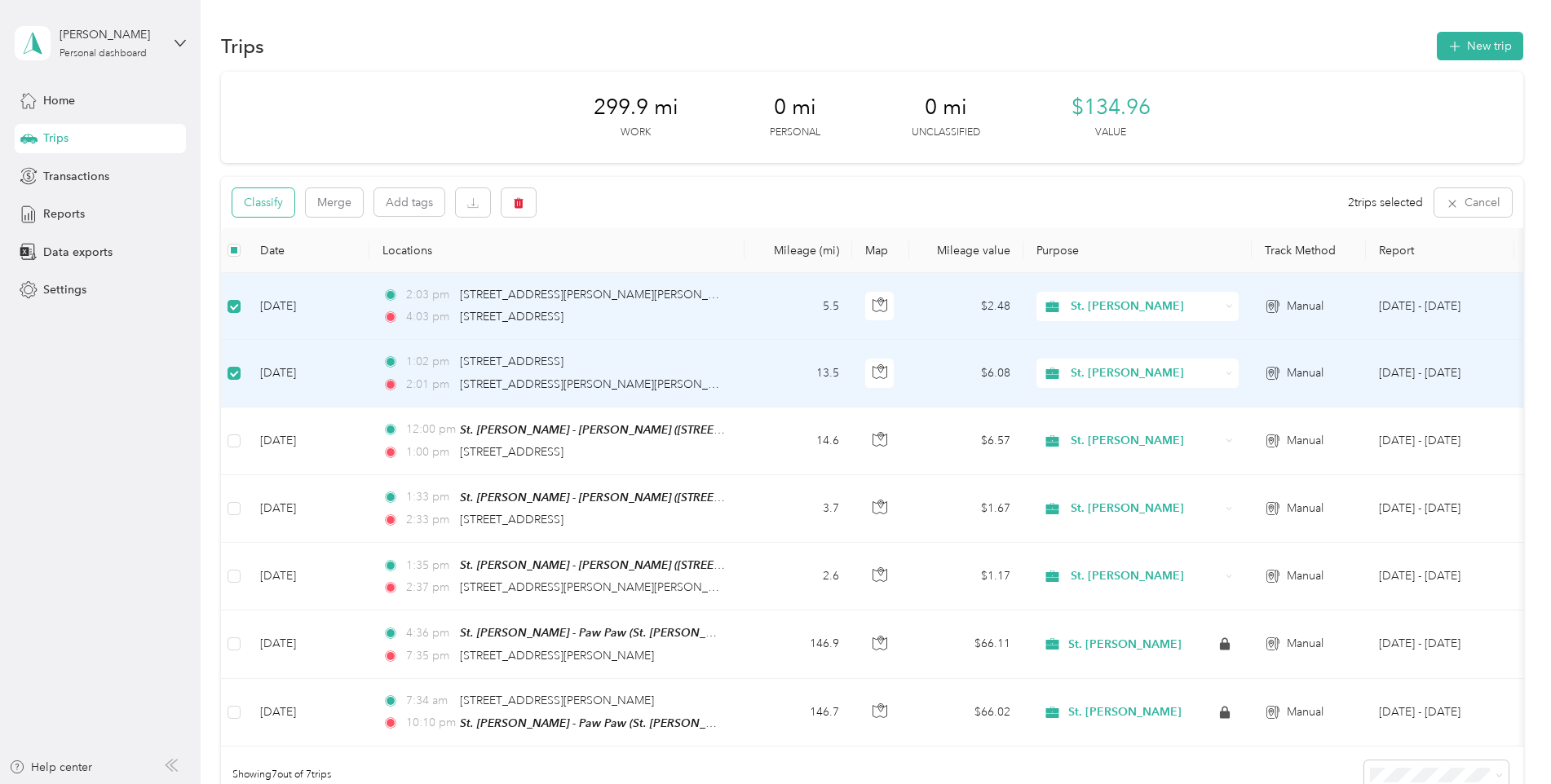
click at [249, 195] on button "Classify" at bounding box center [263, 203] width 62 height 29
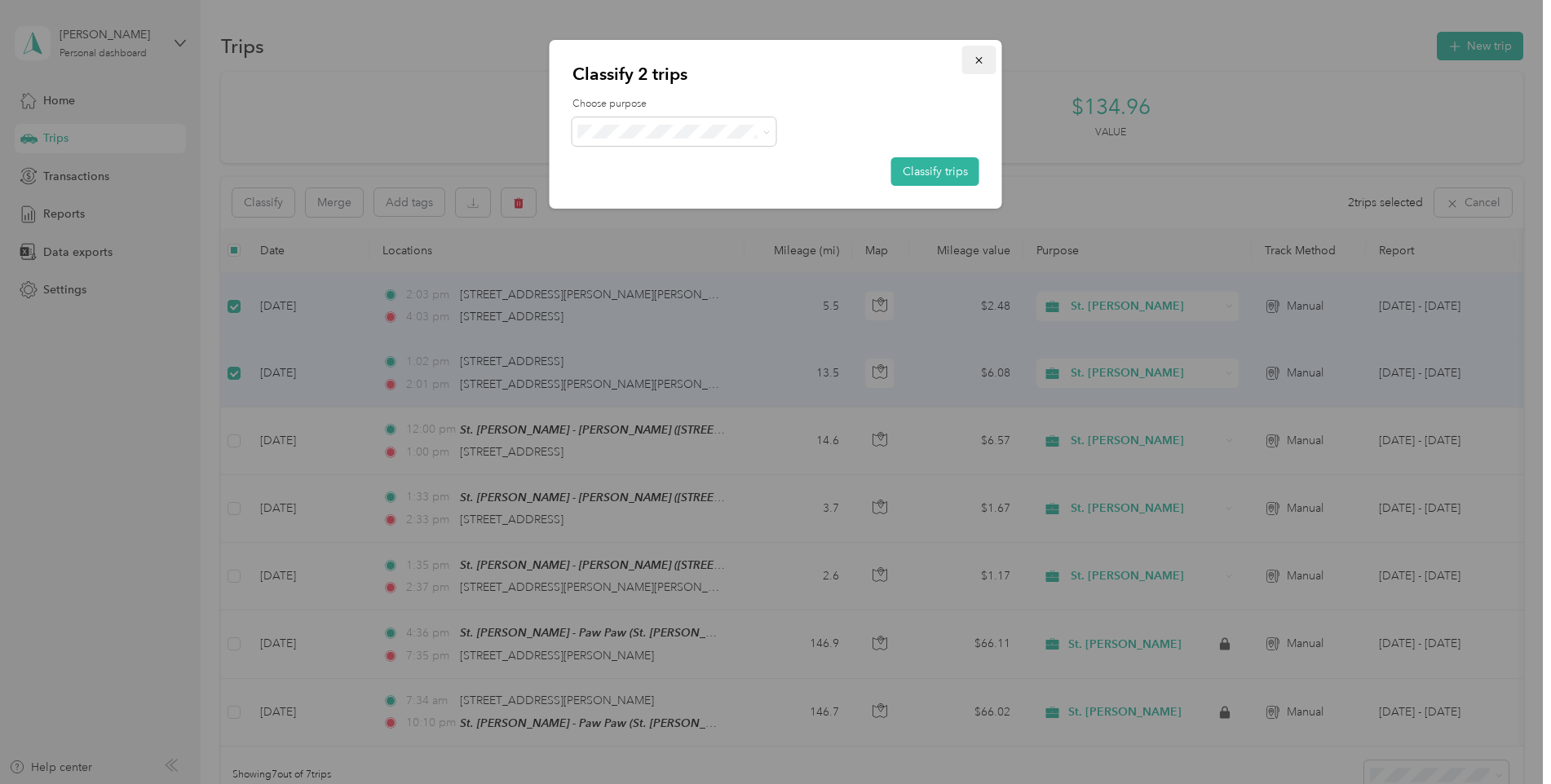
click at [981, 60] on icon "button" at bounding box center [979, 60] width 11 height 11
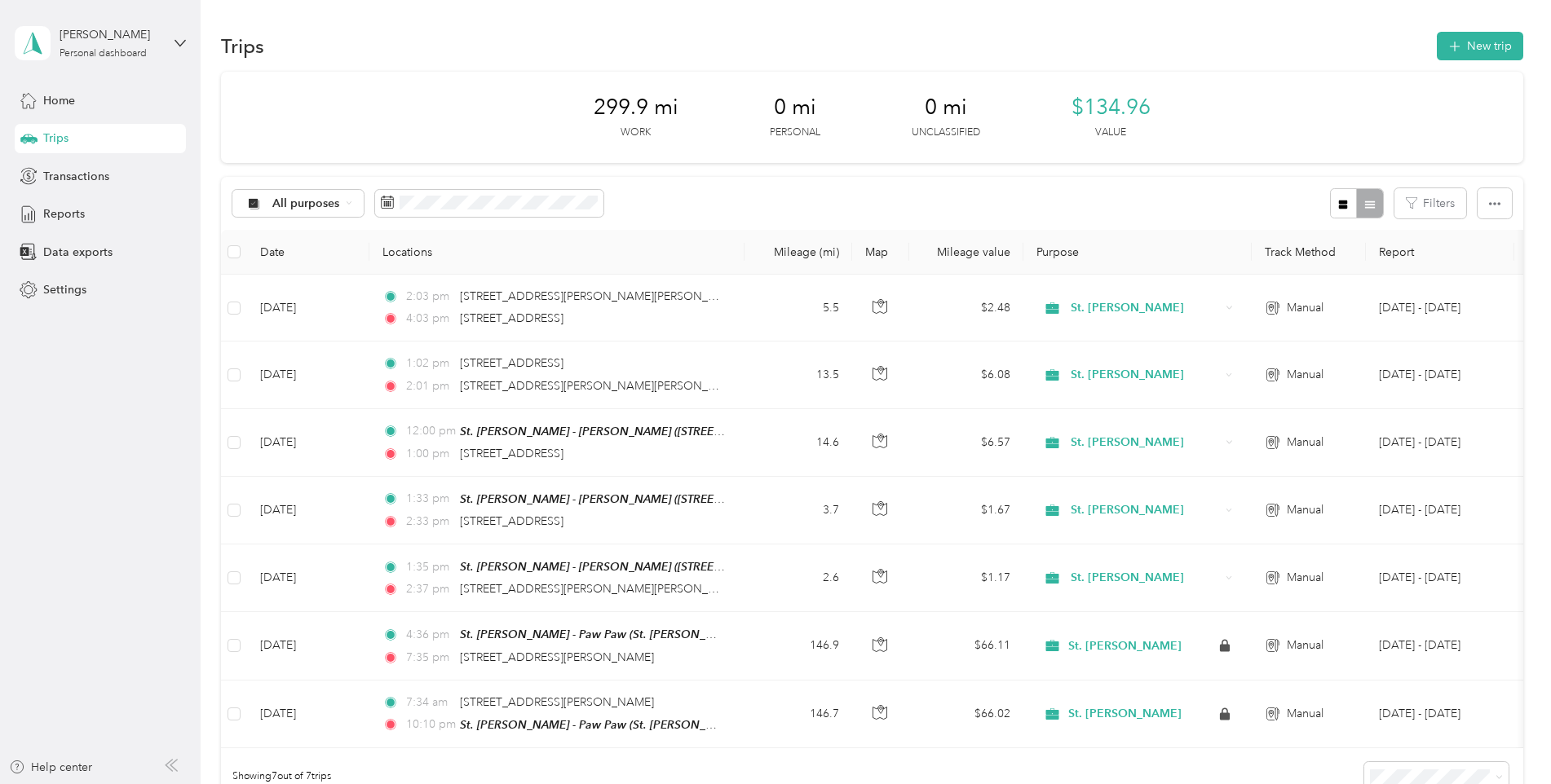
click at [847, 177] on div "All purposes Filters" at bounding box center [872, 203] width 1302 height 53
